Goal: Information Seeking & Learning: Learn about a topic

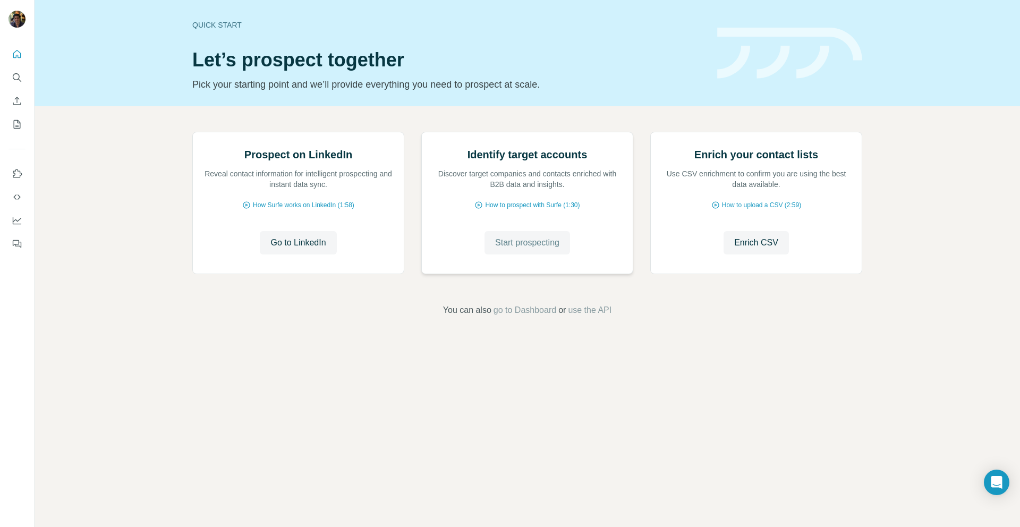
click at [508, 249] on span "Start prospecting" at bounding box center [527, 242] width 64 height 13
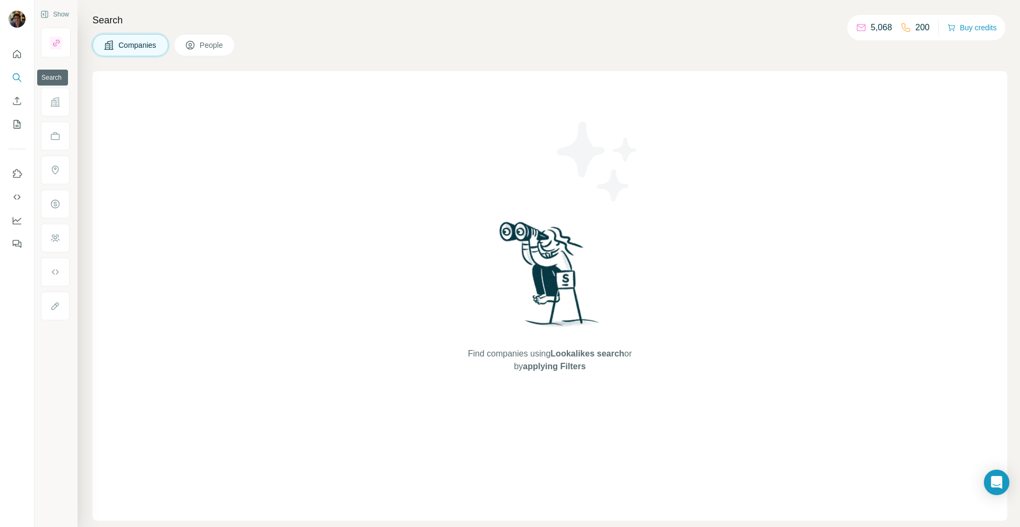
click at [17, 75] on icon "Search" at bounding box center [17, 77] width 11 height 11
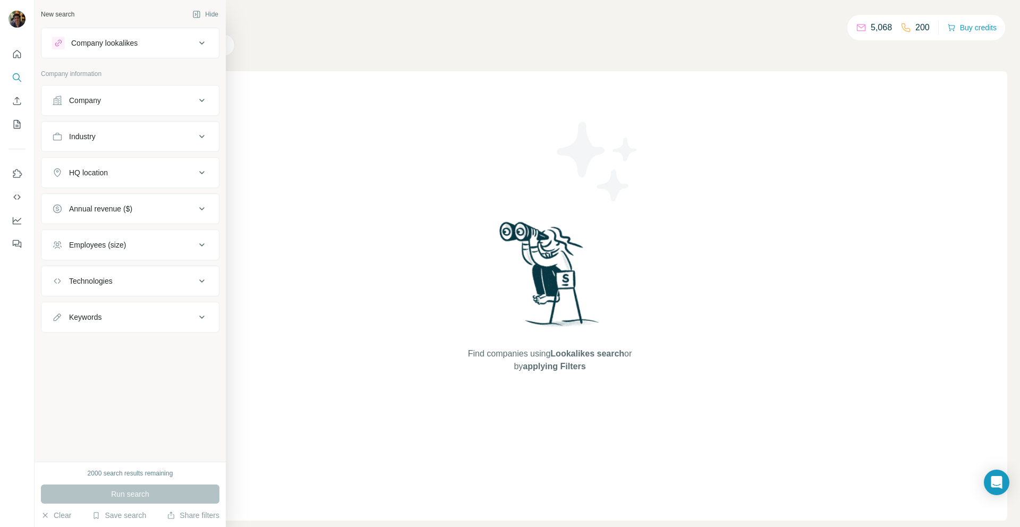
click at [64, 45] on div at bounding box center [58, 43] width 13 height 13
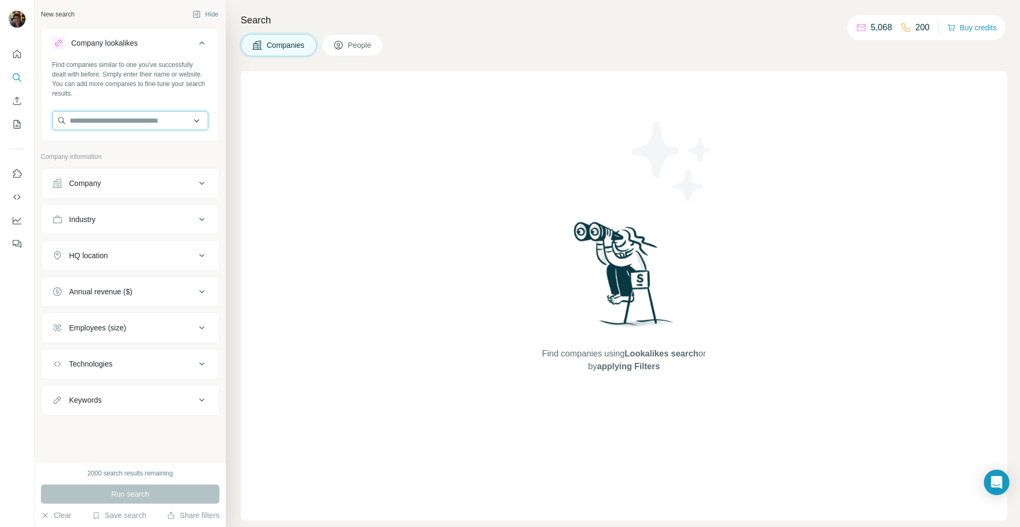
click at [154, 125] on input "text" at bounding box center [130, 120] width 156 height 19
click at [103, 125] on input "text" at bounding box center [130, 120] width 156 height 19
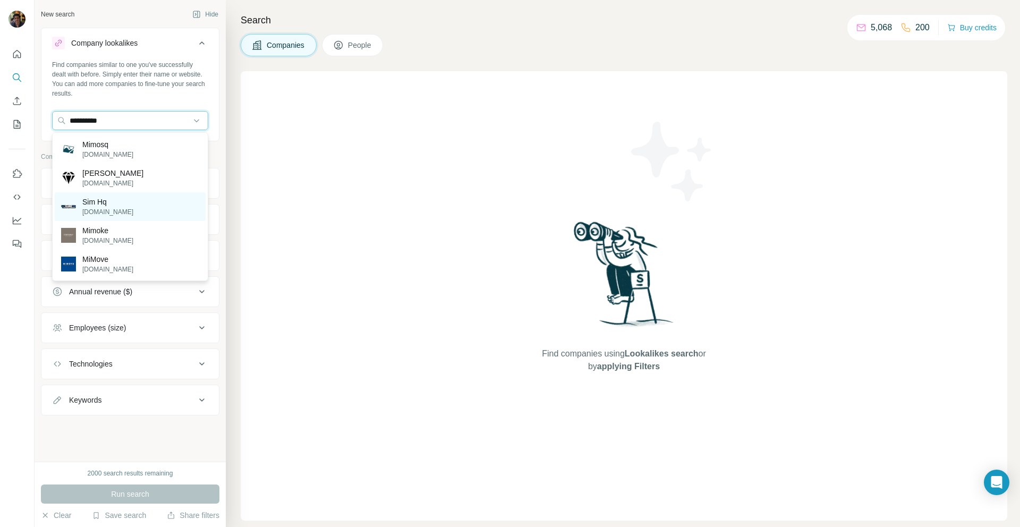
type input "**********"
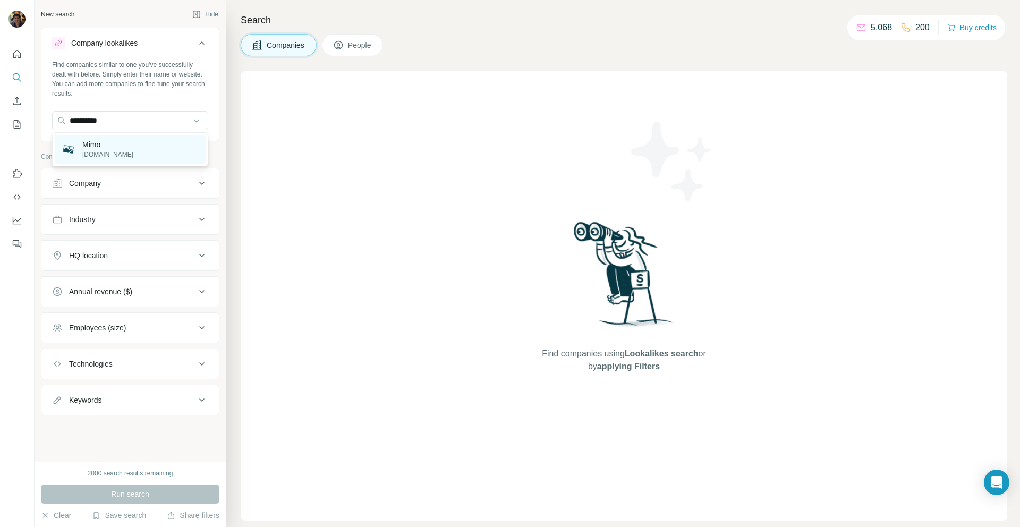
click at [163, 146] on div "Mimo [DOMAIN_NAME]" at bounding box center [130, 149] width 151 height 29
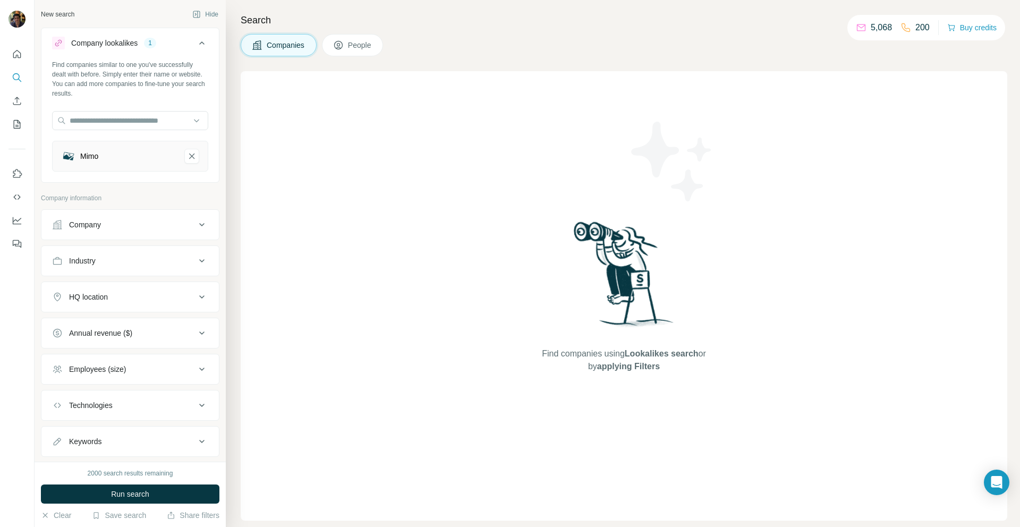
click at [171, 495] on button "Run search" at bounding box center [130, 493] width 178 height 19
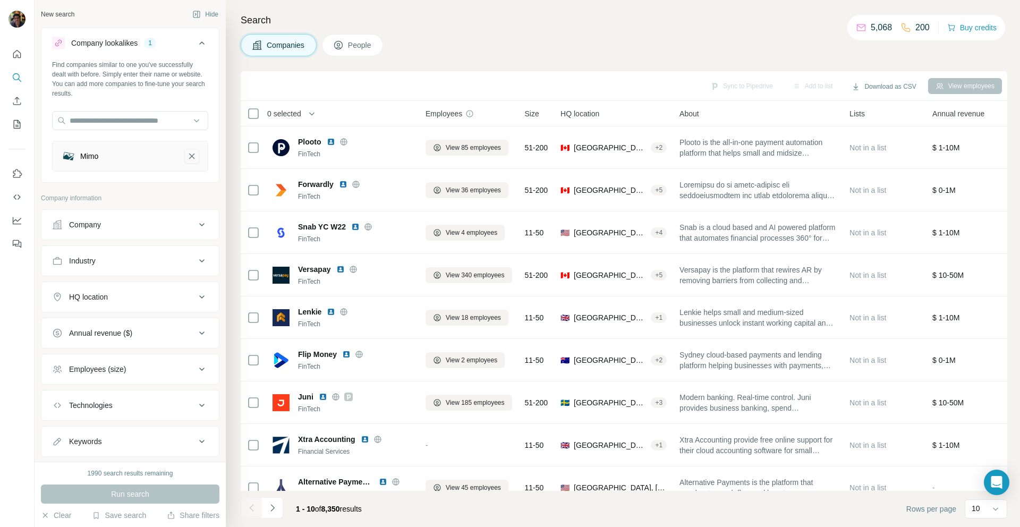
click at [187, 161] on icon "Mimo-remove-button" at bounding box center [192, 156] width 10 height 11
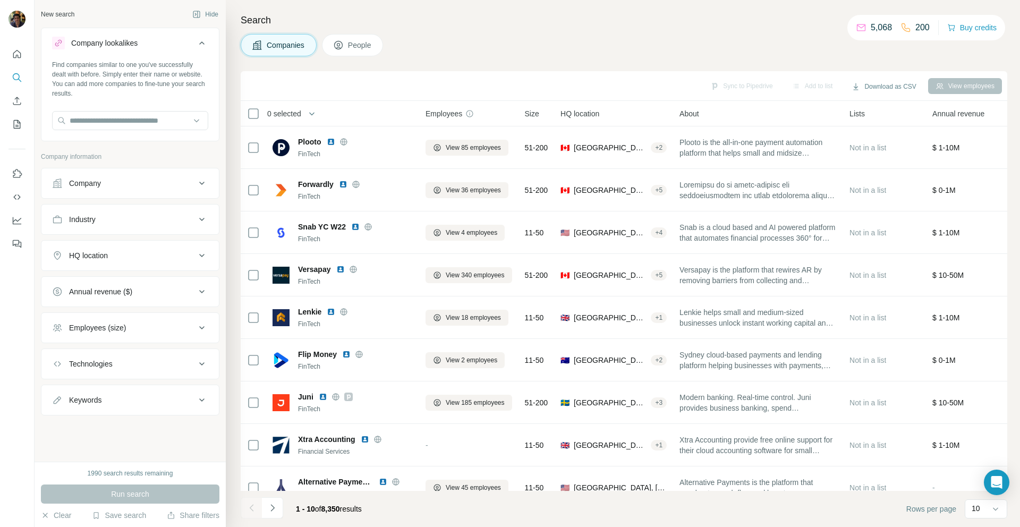
click at [121, 402] on div "Keywords" at bounding box center [123, 400] width 143 height 11
click at [120, 420] on input "text" at bounding box center [119, 426] width 135 height 19
click at [158, 425] on input "**********" at bounding box center [119, 426] width 135 height 19
type input "**********"
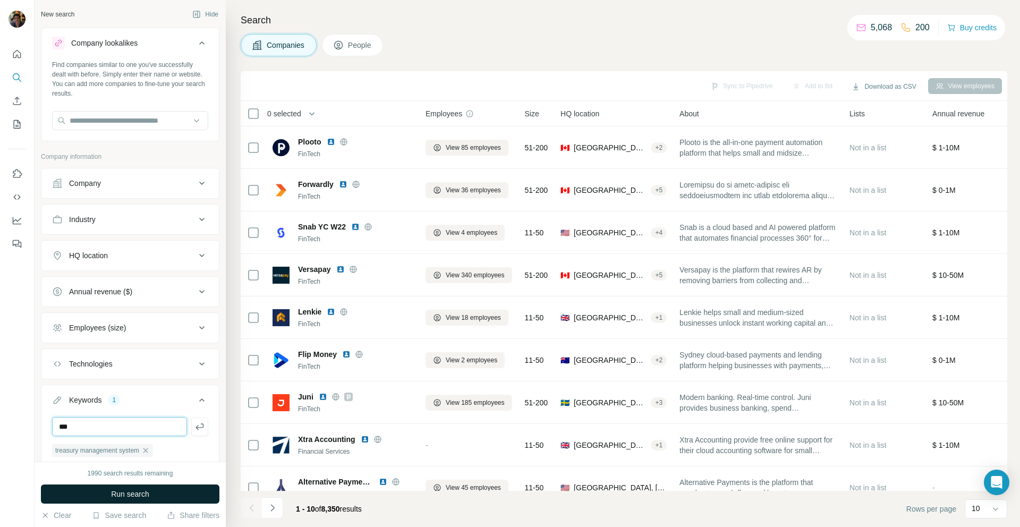
type input "***"
click at [114, 490] on span "Run search" at bounding box center [130, 494] width 38 height 11
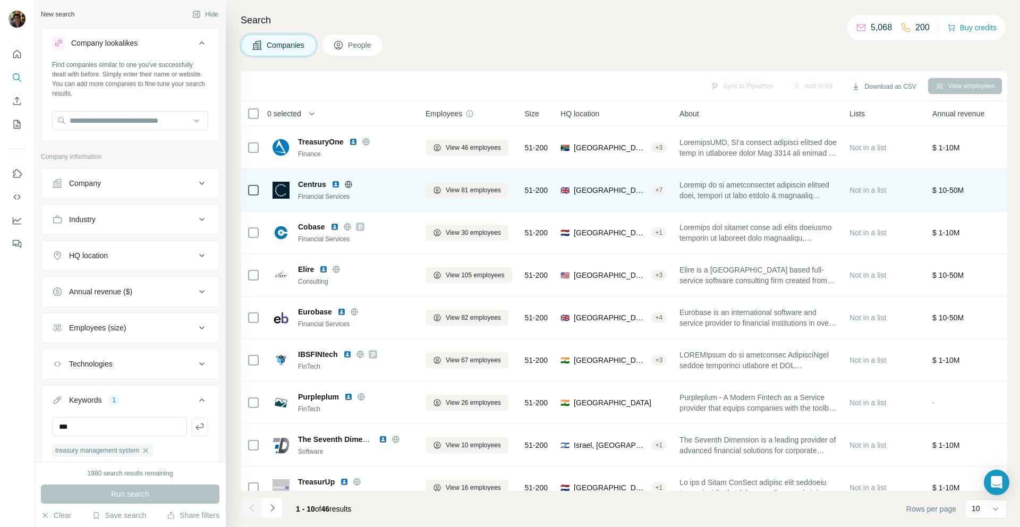
click at [336, 184] on img at bounding box center [335, 184] width 8 height 8
click at [0, 0] on div "New search Hide Company lookalikes Find companies similar to one you've success…" at bounding box center [510, 263] width 1020 height 527
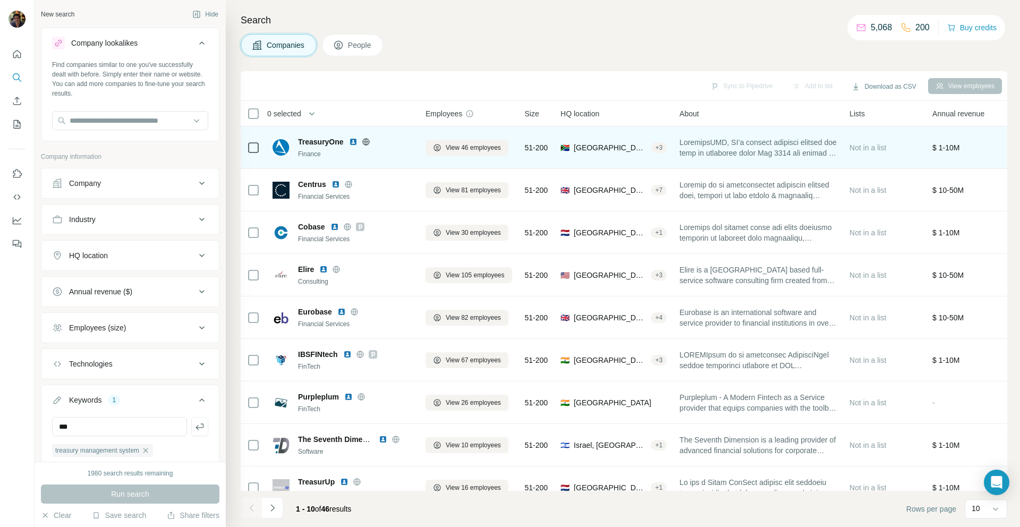
click at [356, 142] on img at bounding box center [353, 142] width 8 height 8
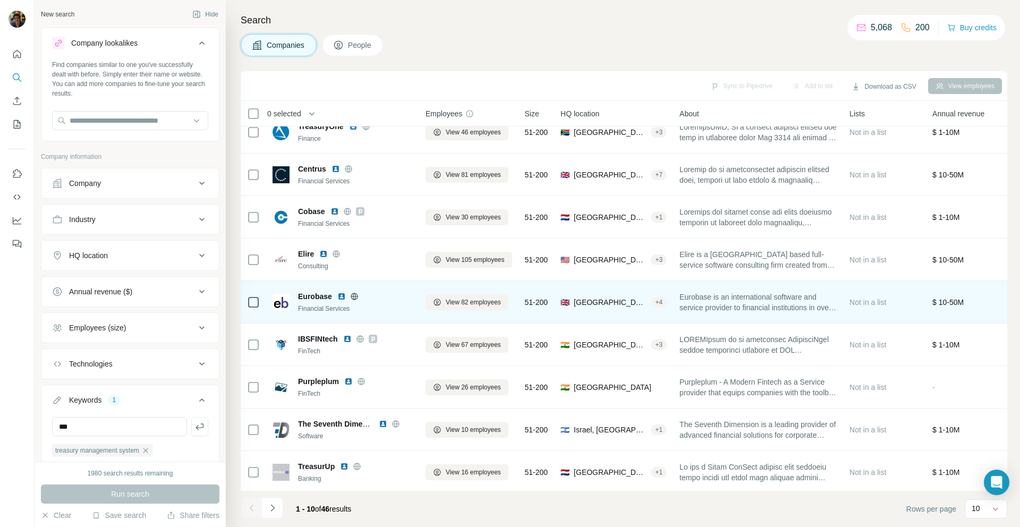
scroll to position [66, 0]
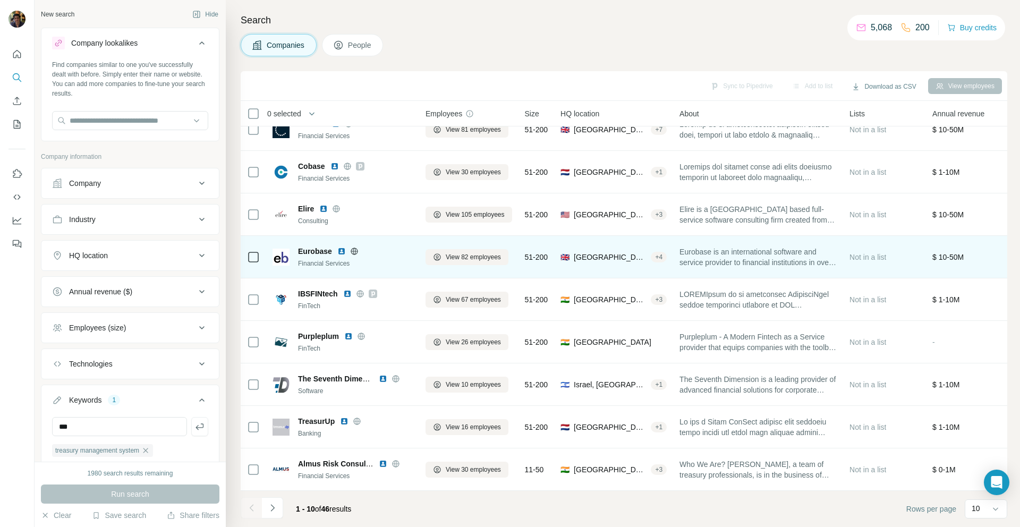
click at [343, 247] on img at bounding box center [341, 251] width 8 height 8
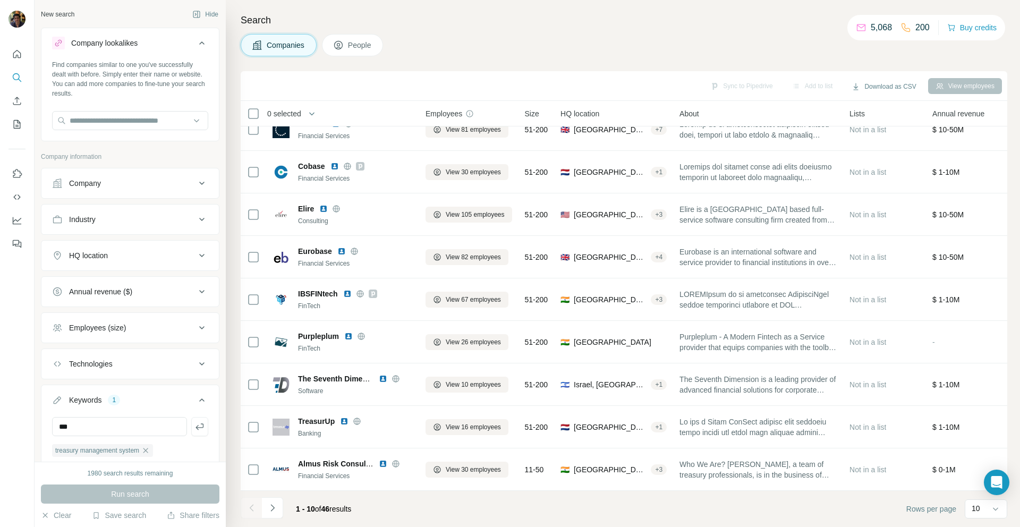
click at [159, 251] on div "HQ location" at bounding box center [123, 255] width 143 height 11
click at [150, 282] on input "text" at bounding box center [130, 282] width 156 height 19
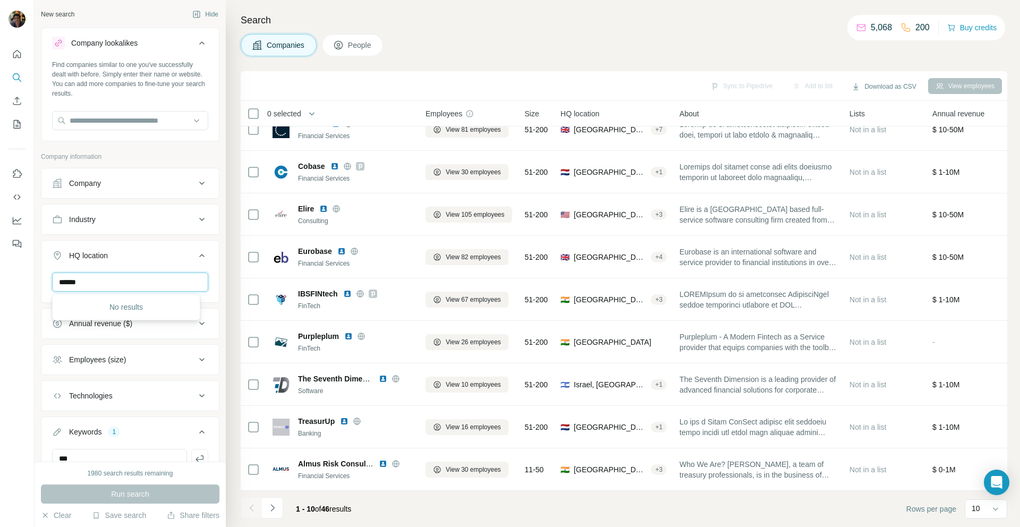
type input "******"
click at [166, 305] on div "No results" at bounding box center [126, 306] width 143 height 21
click at [148, 268] on button "HQ location" at bounding box center [129, 258] width 177 height 30
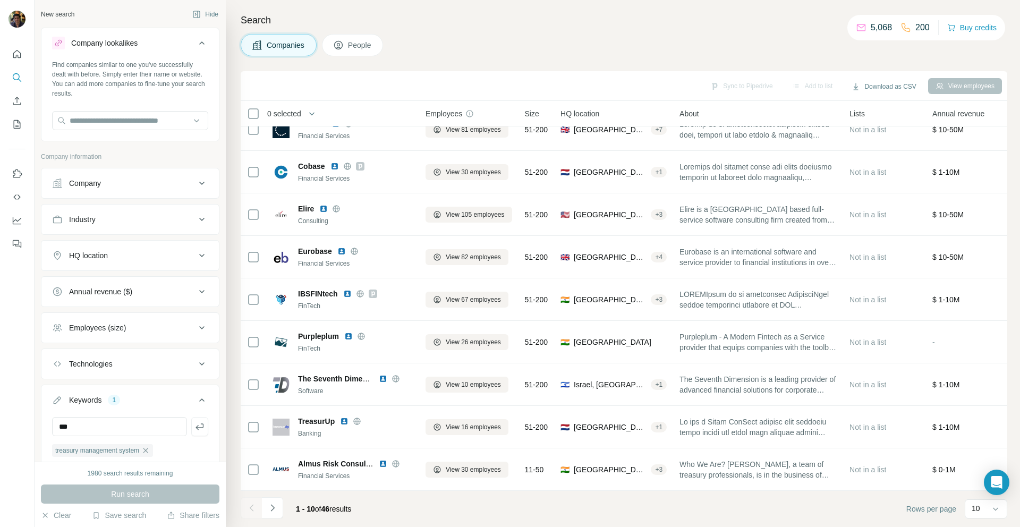
click at [148, 273] on ul "Company Industry HQ location Annual revenue ($) Employees (size) Technologies K…" at bounding box center [130, 326] width 178 height 317
click at [274, 508] on icon "Navigate to next page" at bounding box center [272, 508] width 11 height 11
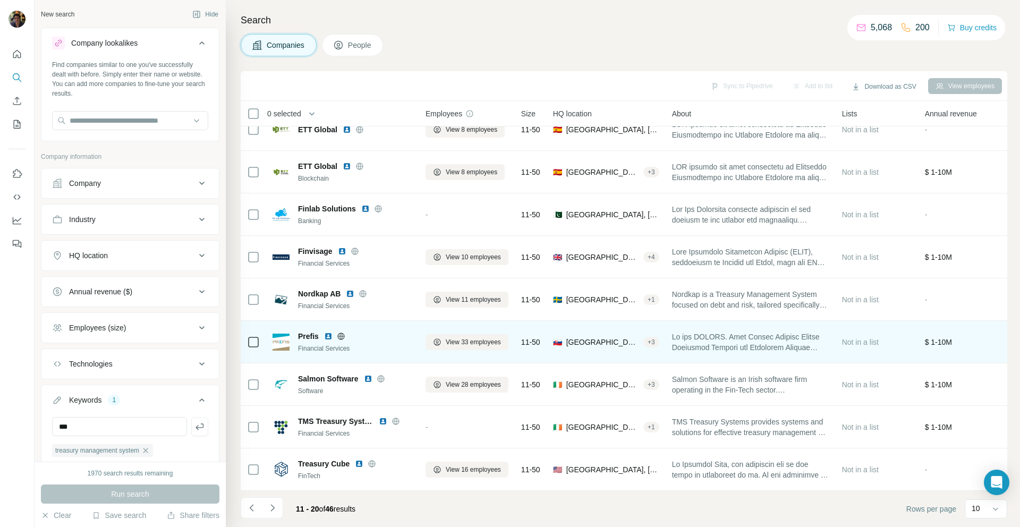
scroll to position [0, 0]
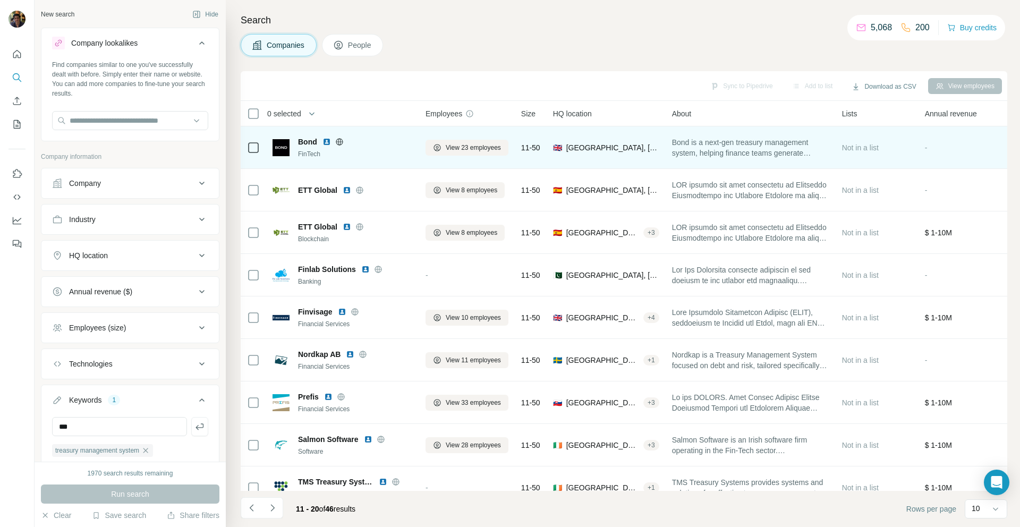
click at [328, 143] on img at bounding box center [326, 142] width 8 height 8
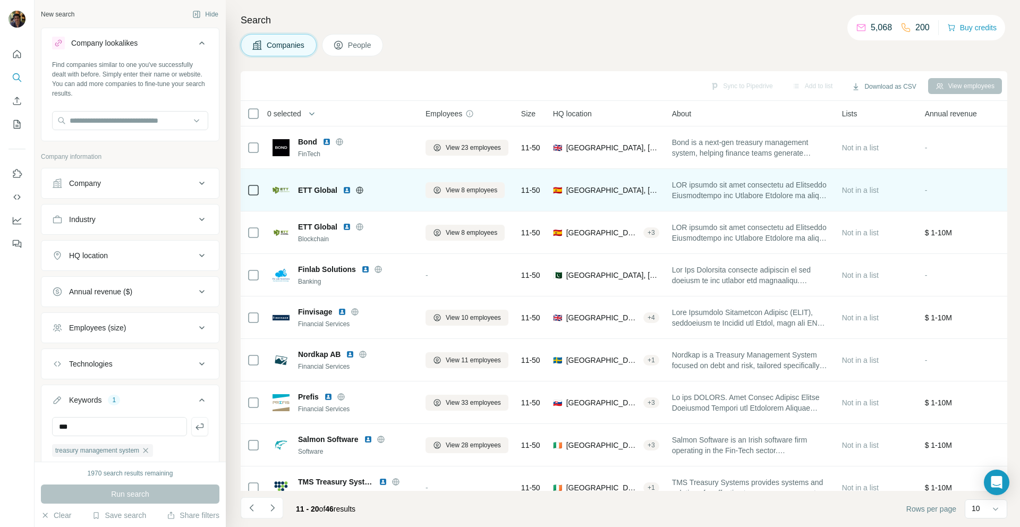
click at [346, 189] on img at bounding box center [347, 190] width 8 height 8
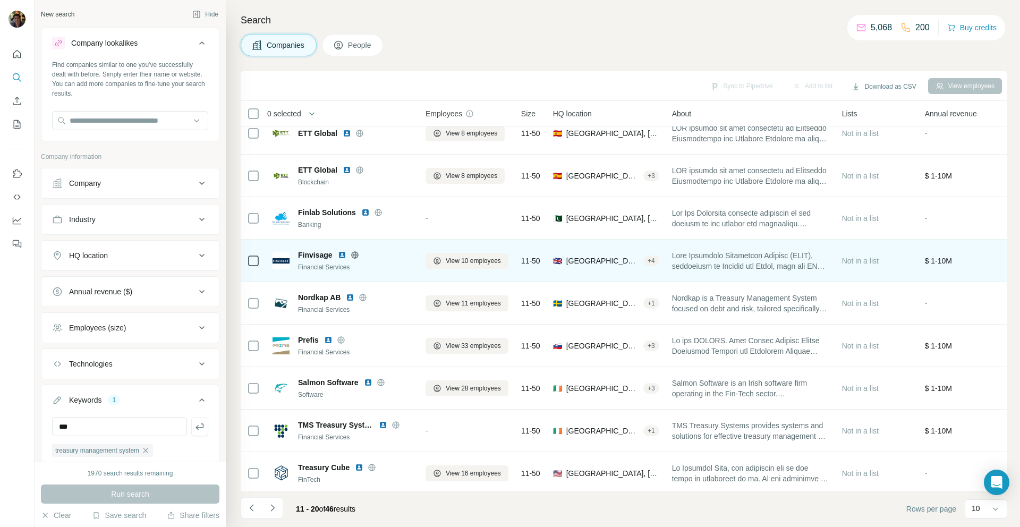
scroll to position [60, 0]
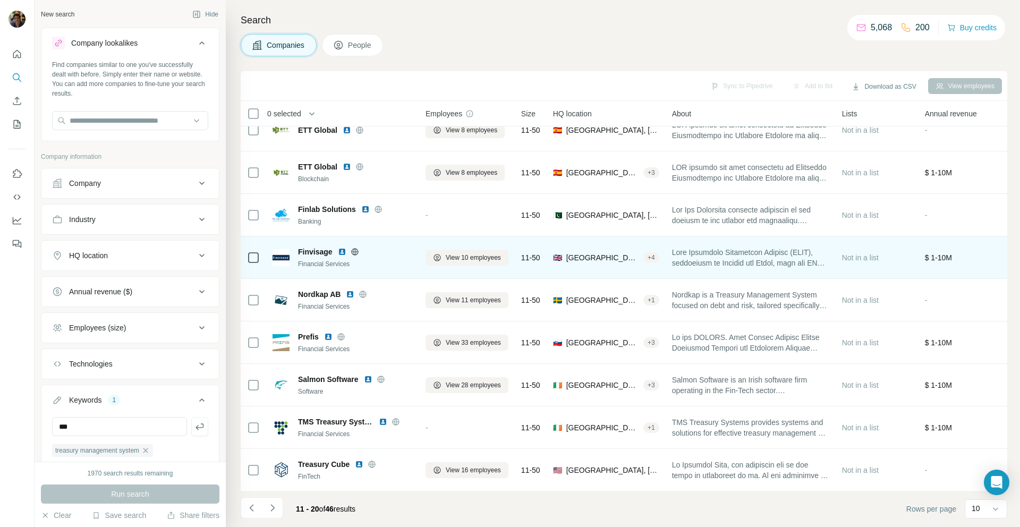
click at [342, 251] on img at bounding box center [342, 252] width 8 height 8
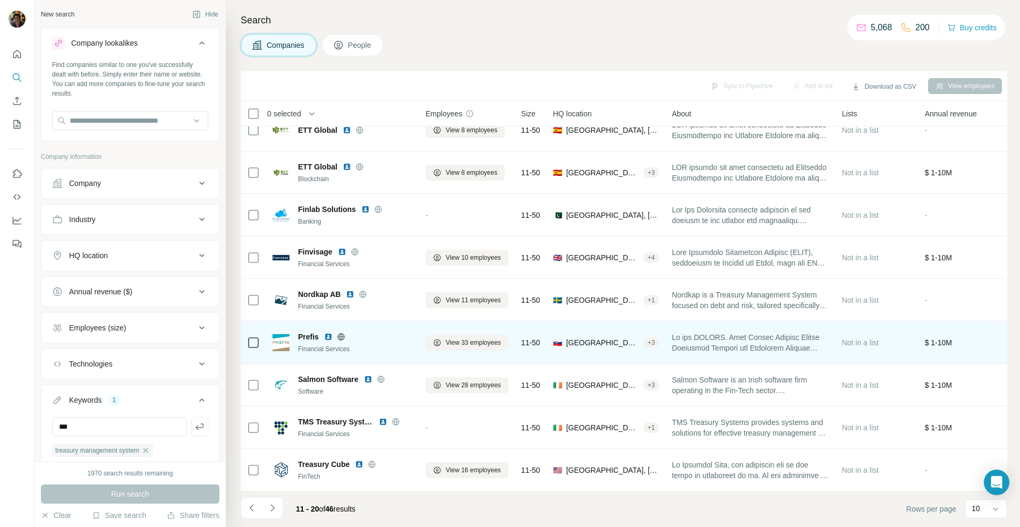
scroll to position [66, 0]
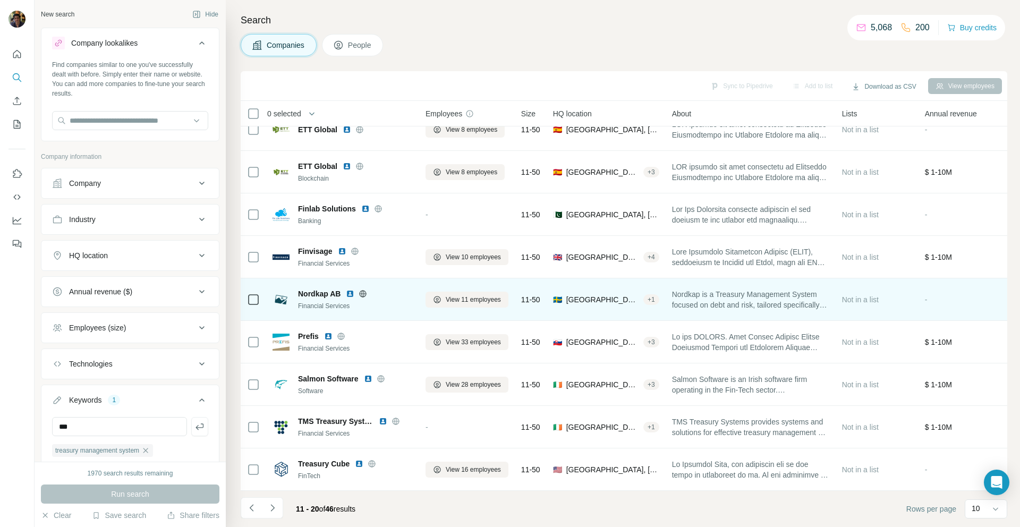
click at [351, 290] on img at bounding box center [350, 294] width 8 height 8
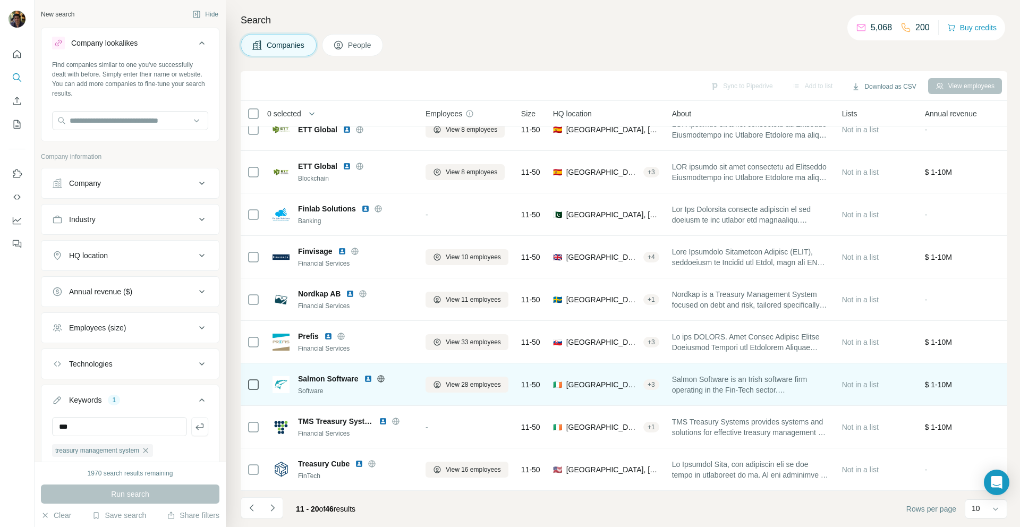
click at [370, 375] on img at bounding box center [368, 379] width 8 height 8
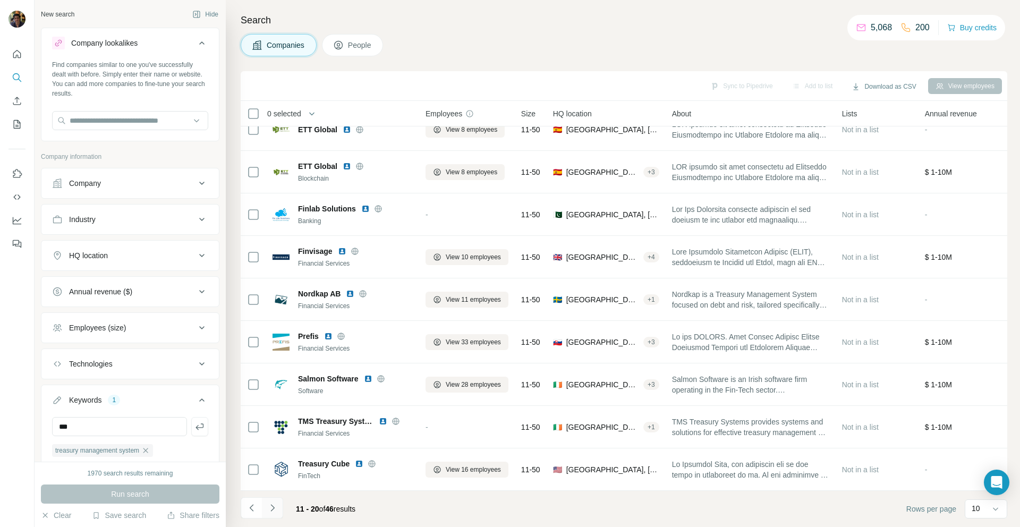
click at [275, 503] on icon "Navigate to next page" at bounding box center [272, 508] width 11 height 11
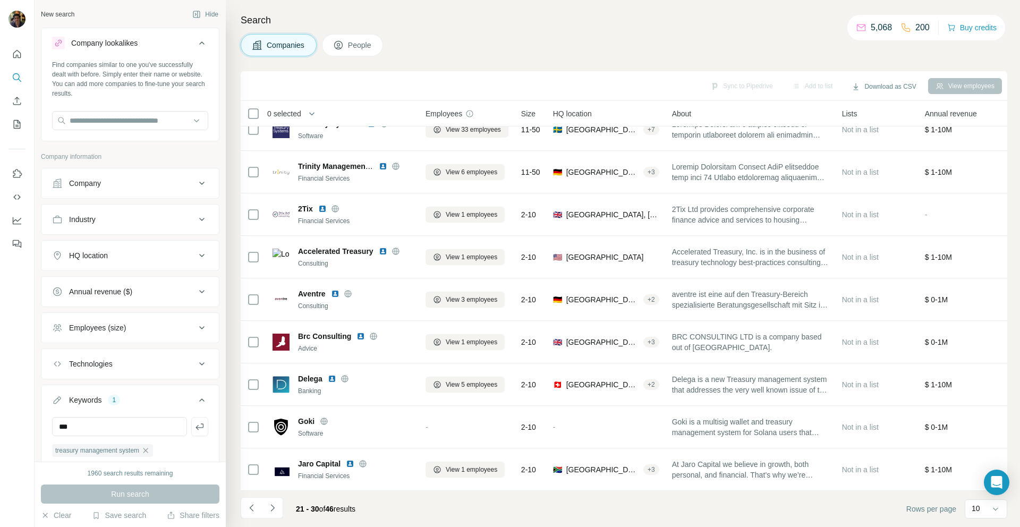
click at [277, 504] on icon "Navigate to next page" at bounding box center [272, 508] width 11 height 11
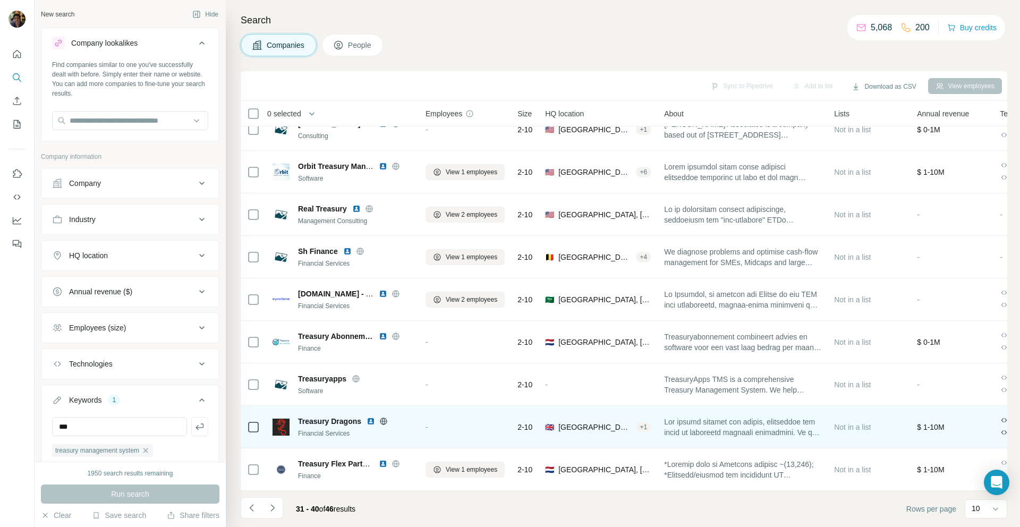
click at [368, 417] on img at bounding box center [371, 421] width 8 height 8
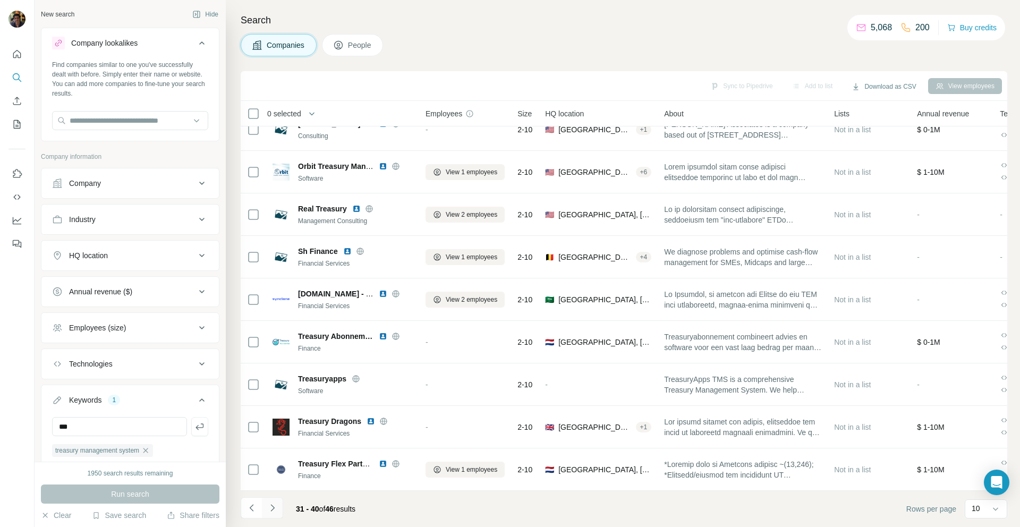
click at [276, 505] on icon "Navigate to next page" at bounding box center [272, 508] width 11 height 11
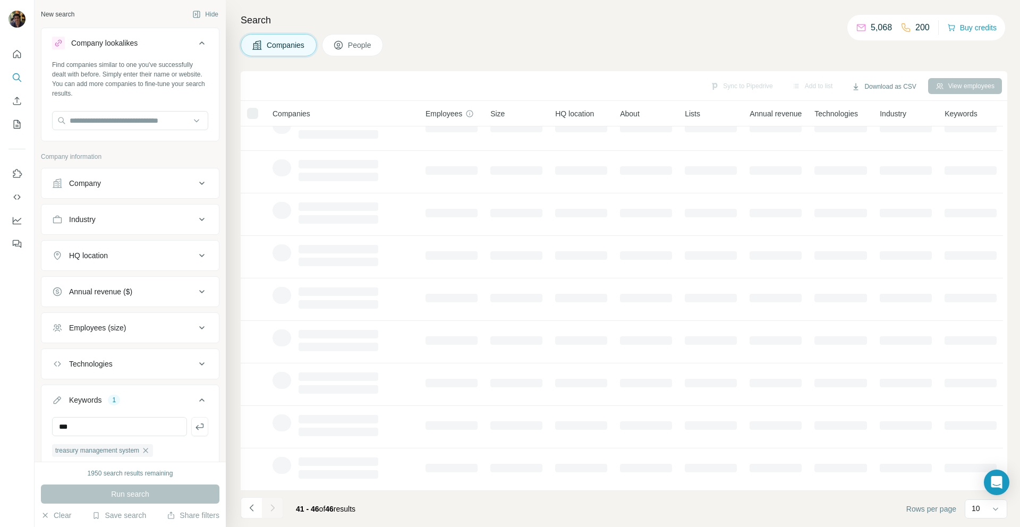
scroll to position [0, 0]
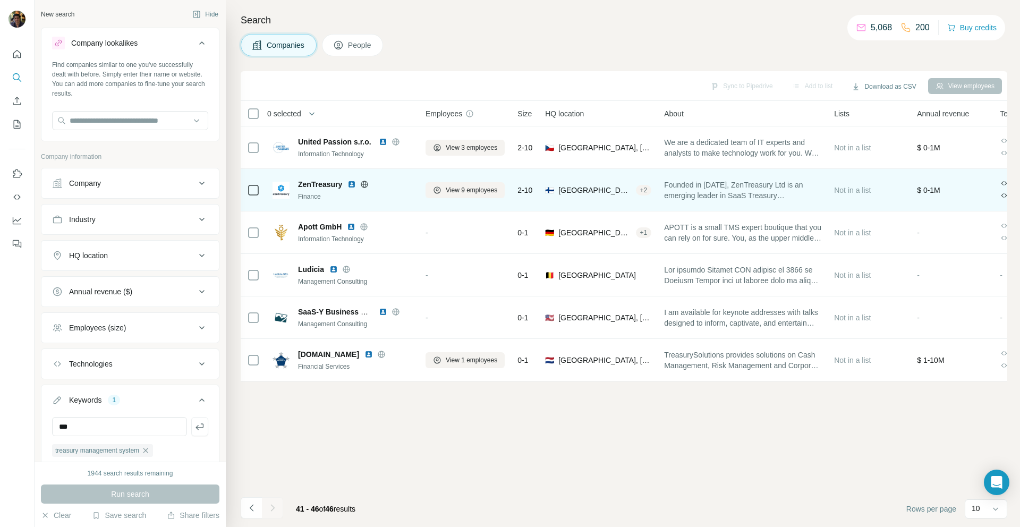
click at [352, 185] on img at bounding box center [351, 184] width 8 height 8
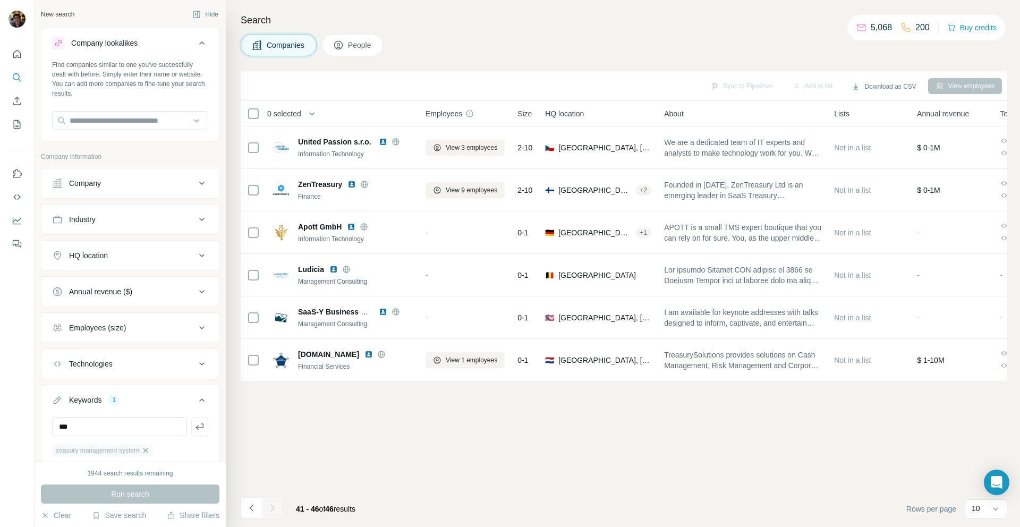
click at [150, 449] on icon "button" at bounding box center [145, 450] width 8 height 8
click at [116, 118] on input "text" at bounding box center [130, 120] width 156 height 19
type input "**********"
click at [158, 157] on div "Mimo [DOMAIN_NAME]" at bounding box center [126, 149] width 143 height 29
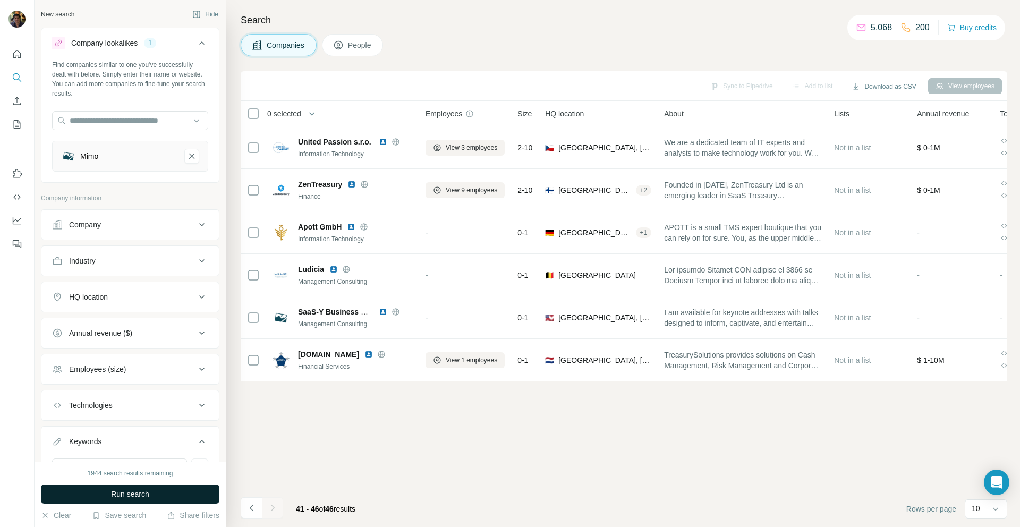
click at [121, 492] on span "Run search" at bounding box center [130, 494] width 38 height 11
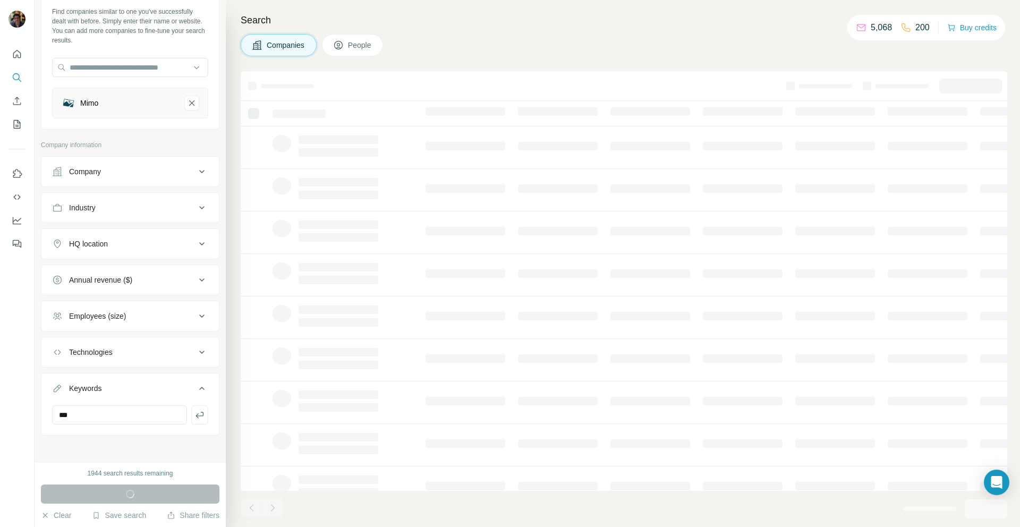
scroll to position [57, 0]
click at [194, 414] on icon "button" at bounding box center [199, 411] width 11 height 11
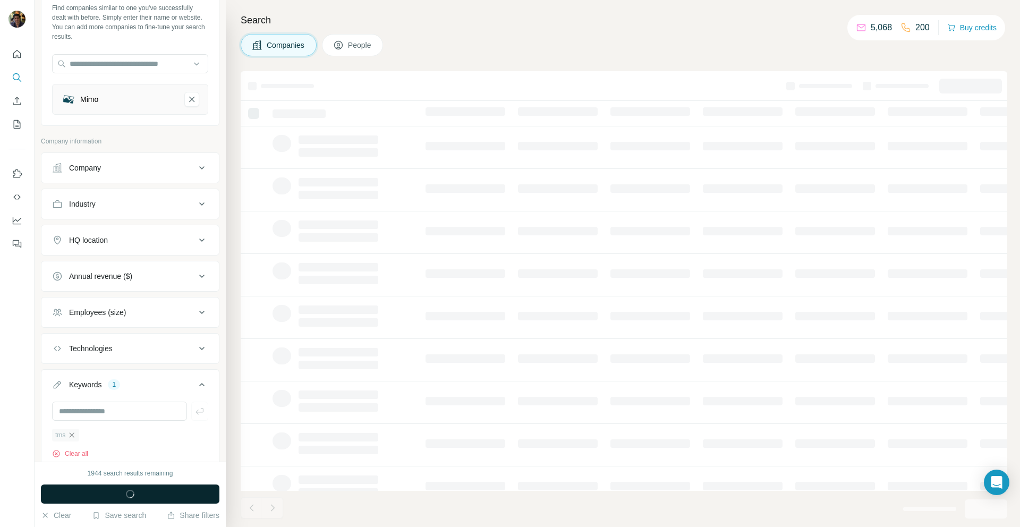
click at [72, 435] on icon "button" at bounding box center [72, 434] width 5 height 5
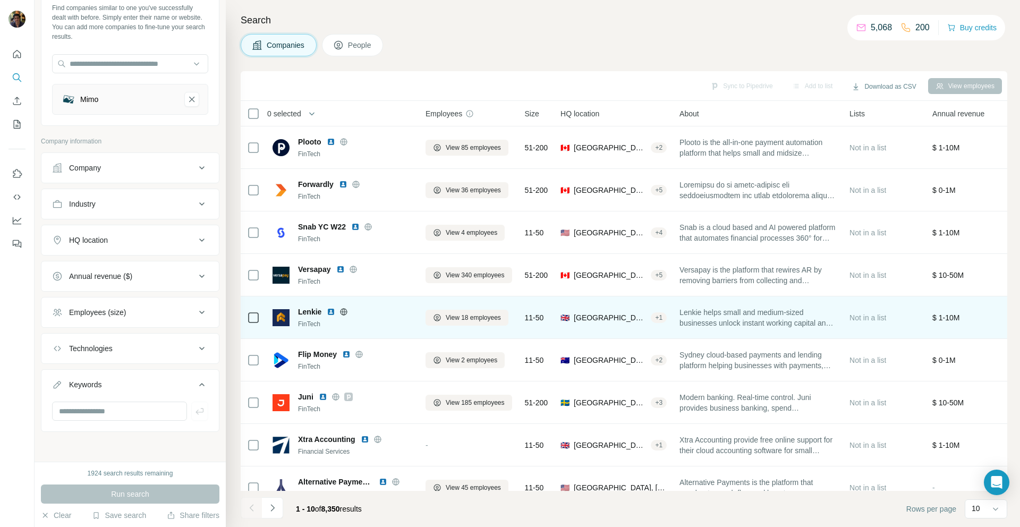
click at [331, 312] on img at bounding box center [331, 312] width 8 height 8
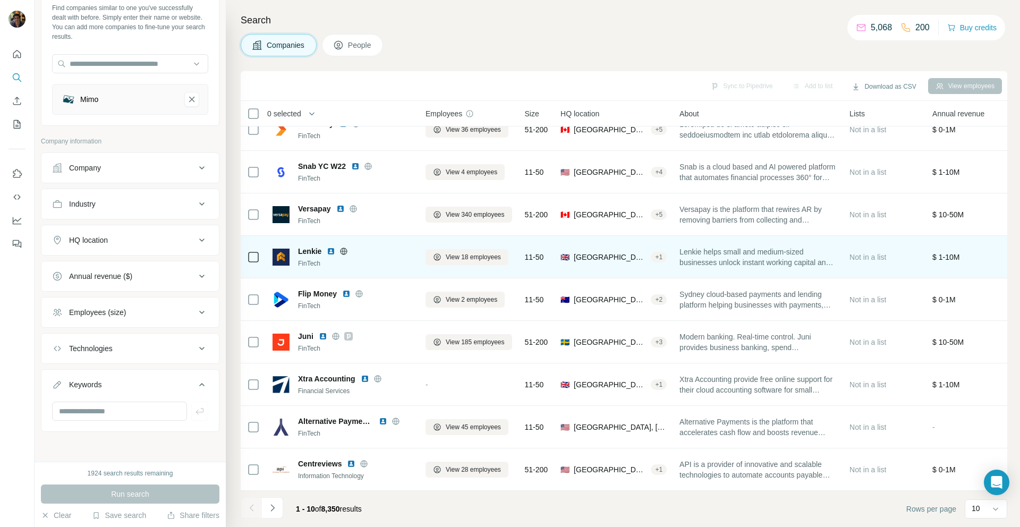
scroll to position [66, 0]
